Goal: Navigation & Orientation: Find specific page/section

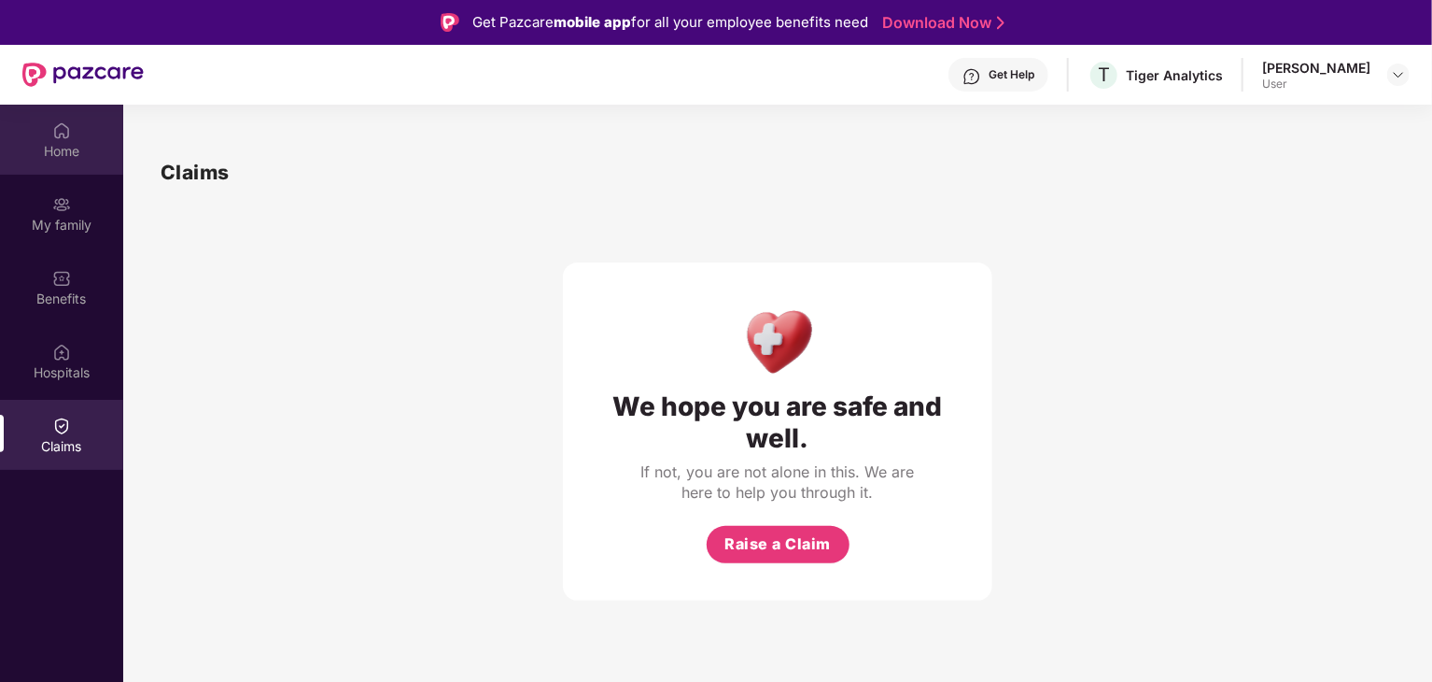
click at [63, 136] on img at bounding box center [61, 130] width 19 height 19
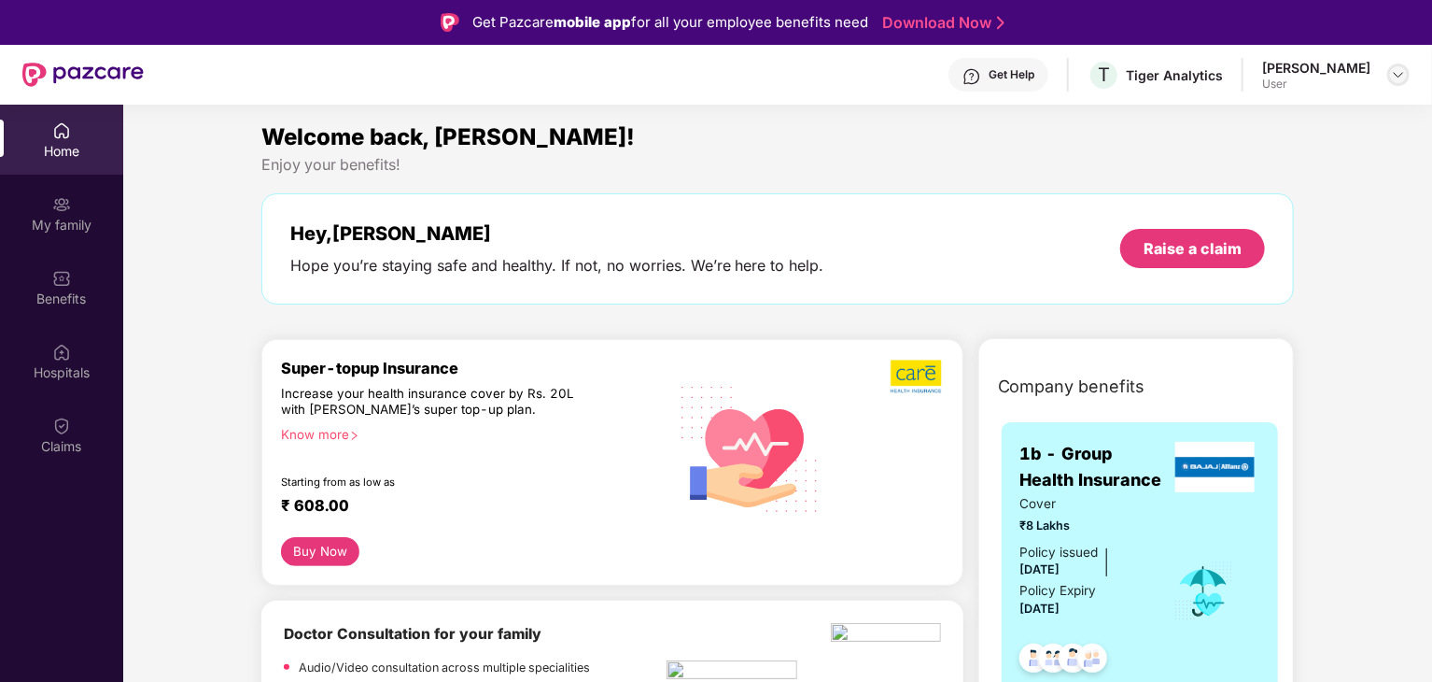
click at [1403, 76] on img at bounding box center [1398, 74] width 15 height 15
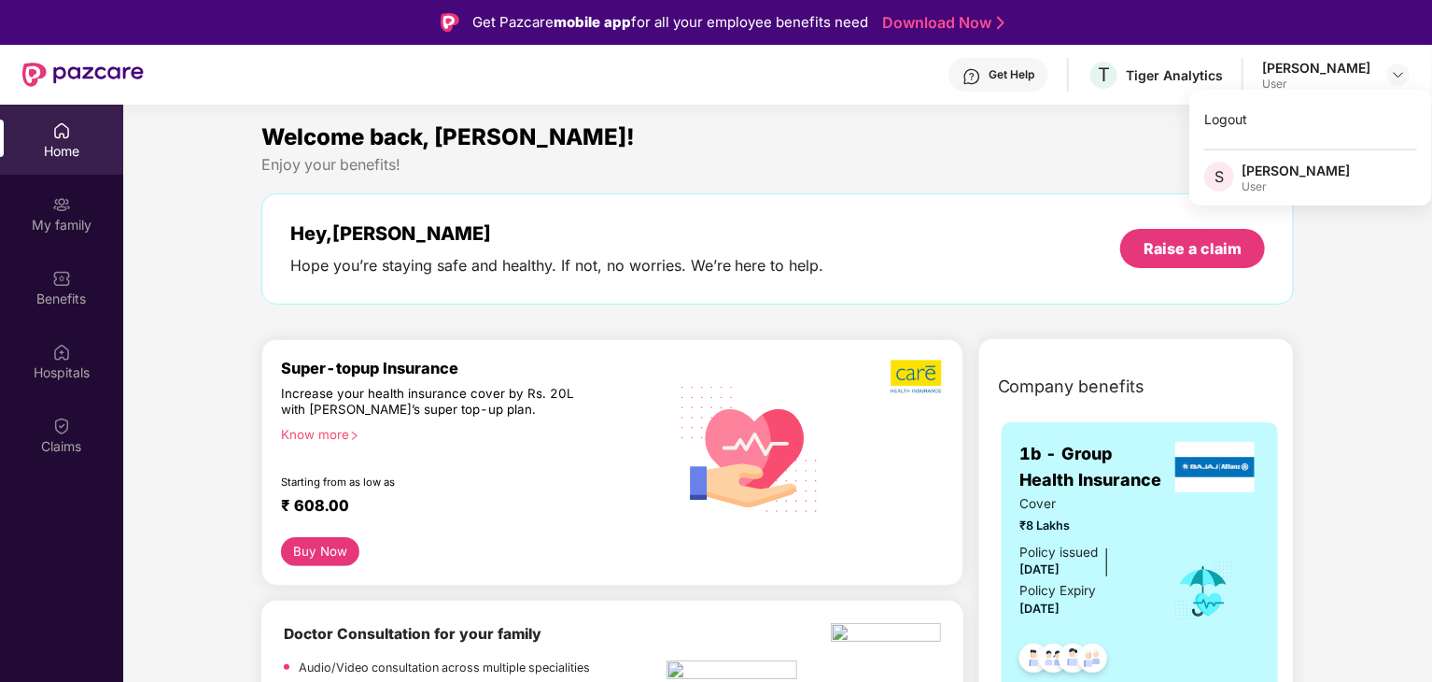
click at [1008, 158] on div "Enjoy your benefits!" at bounding box center [778, 165] width 1034 height 20
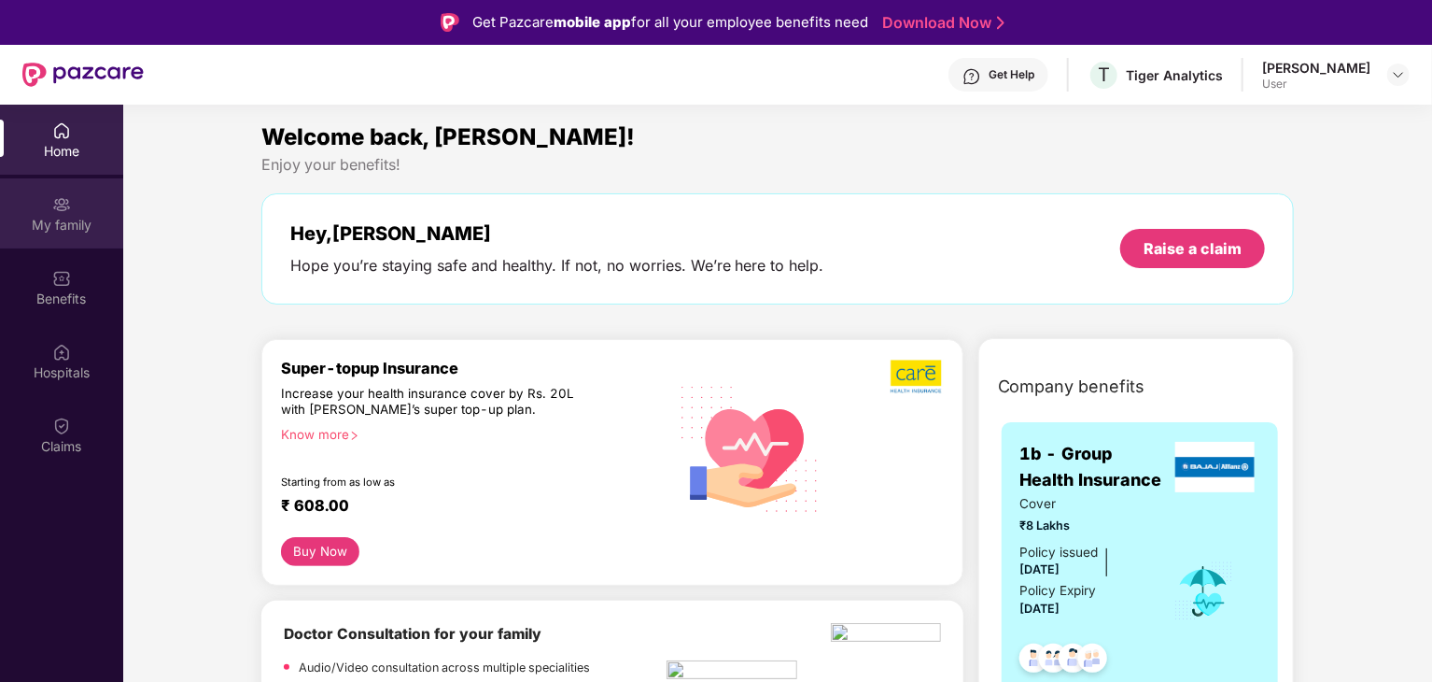
click at [62, 199] on img at bounding box center [61, 204] width 19 height 19
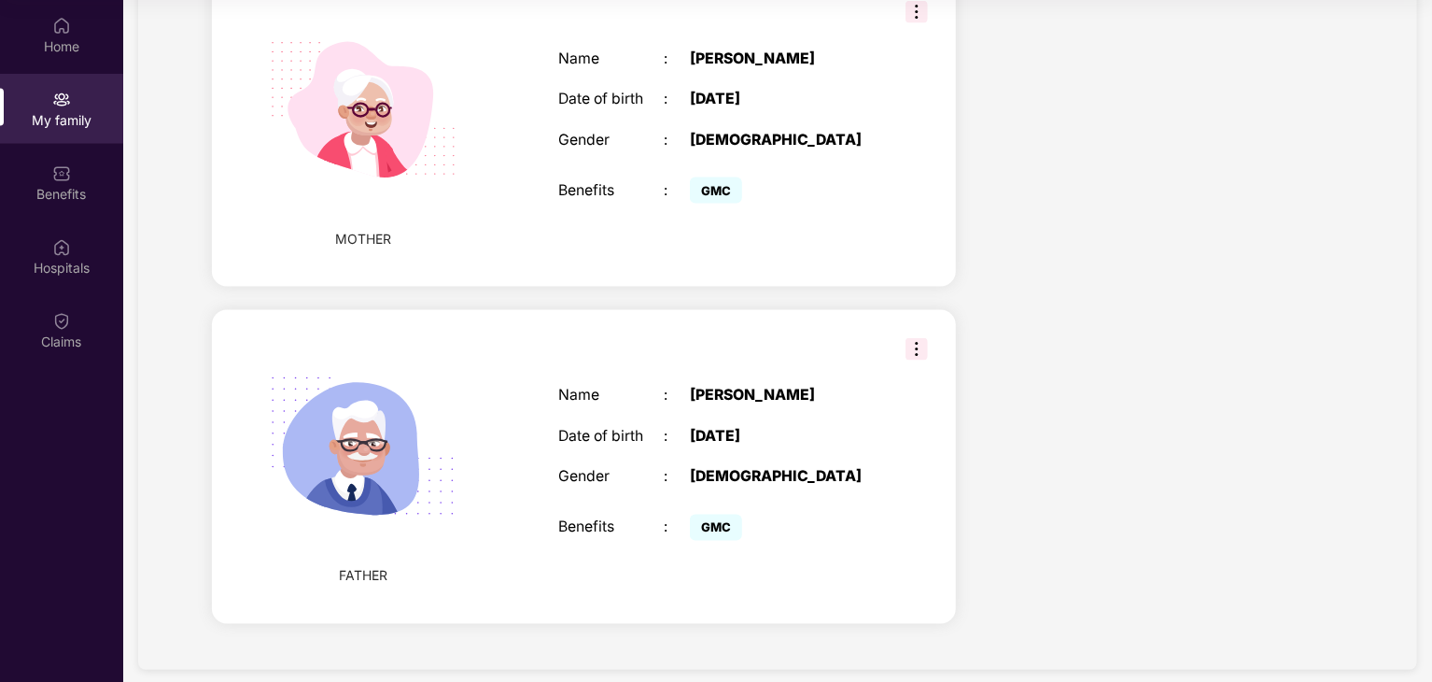
scroll to position [1270, 0]
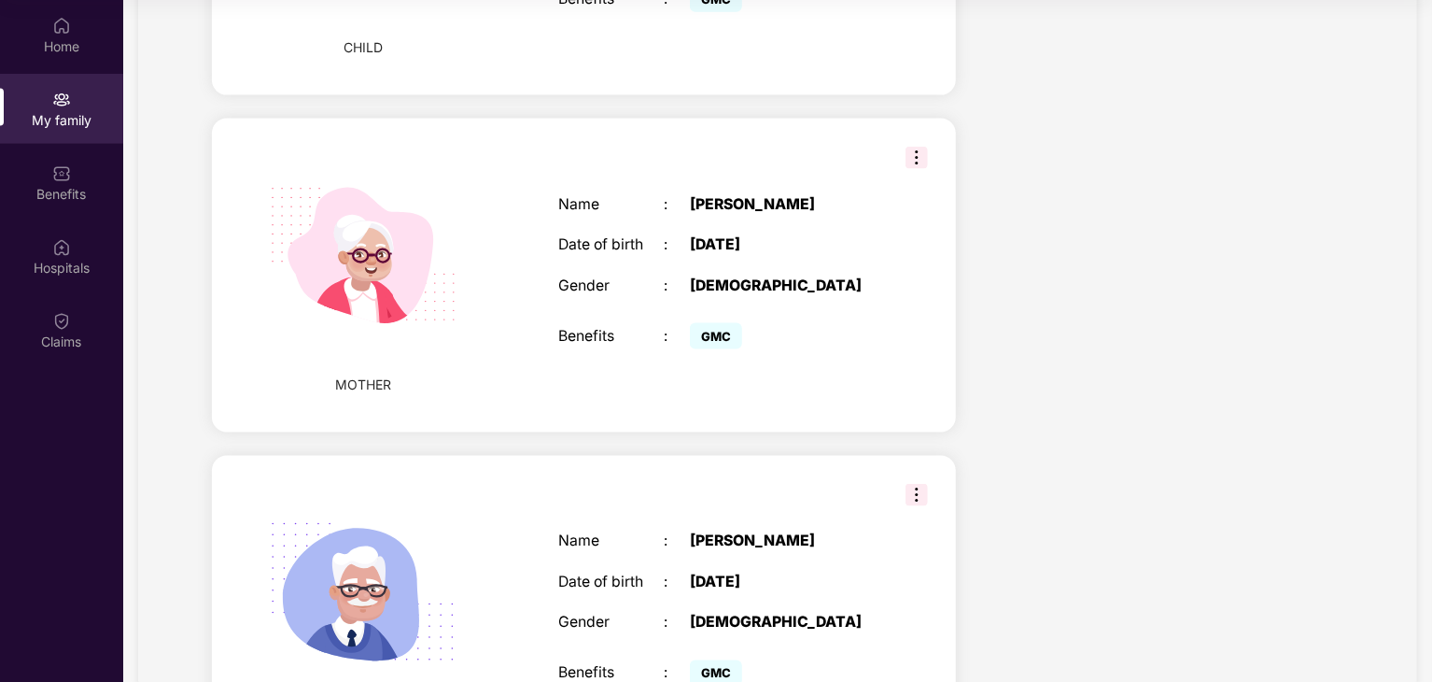
click at [910, 147] on img at bounding box center [917, 158] width 22 height 22
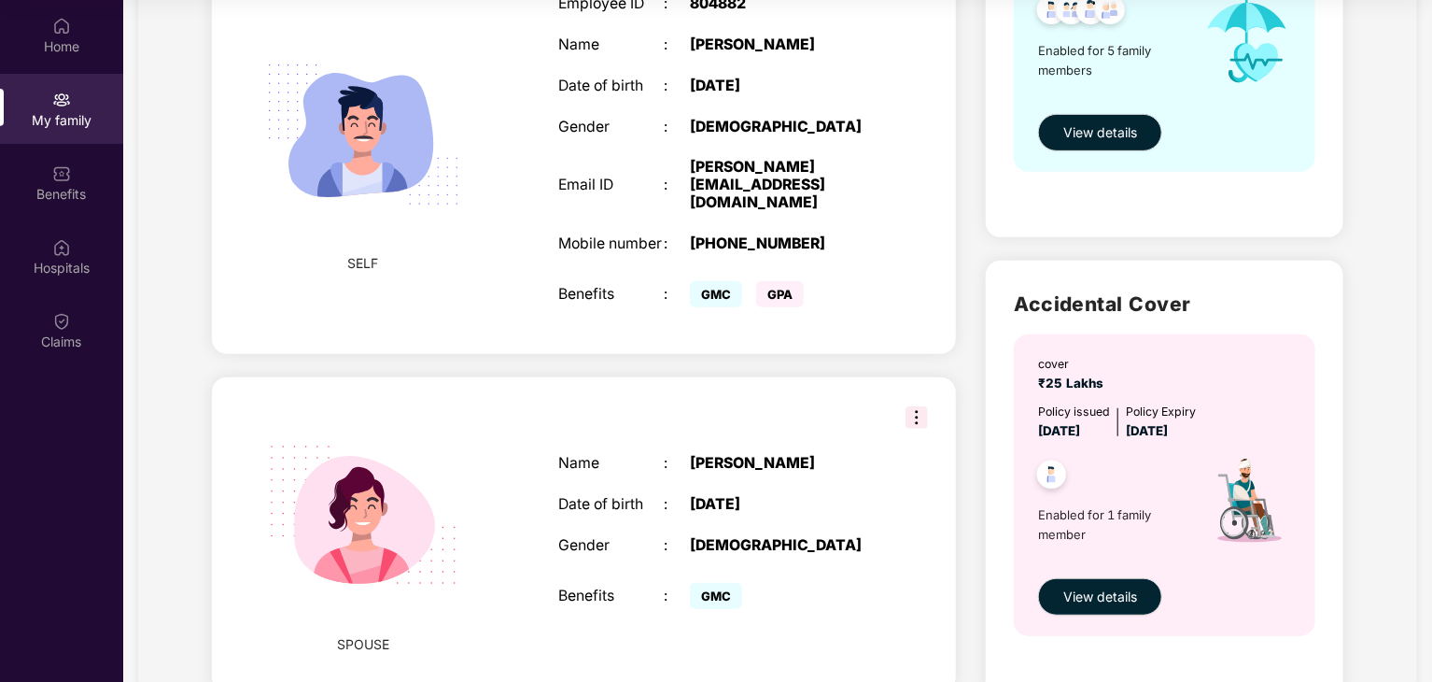
scroll to position [0, 0]
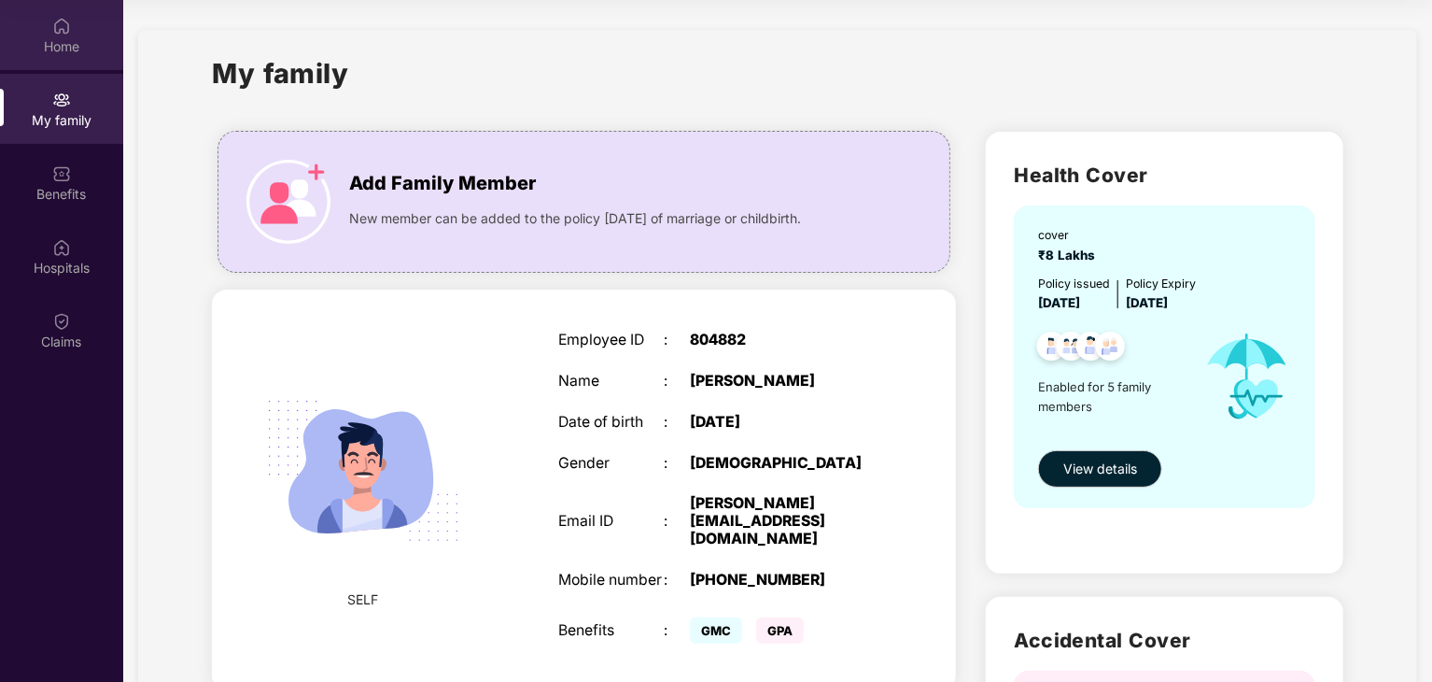
click at [80, 22] on div "Home" at bounding box center [61, 35] width 123 height 70
